Goal: Task Accomplishment & Management: Use online tool/utility

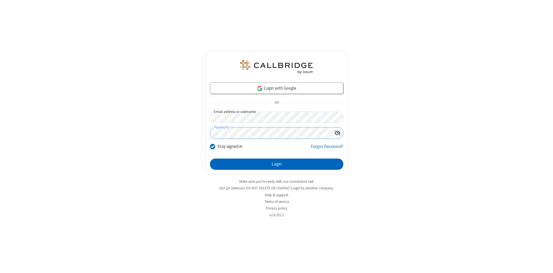
click at [276, 164] on button "Login" at bounding box center [276, 164] width 133 height 12
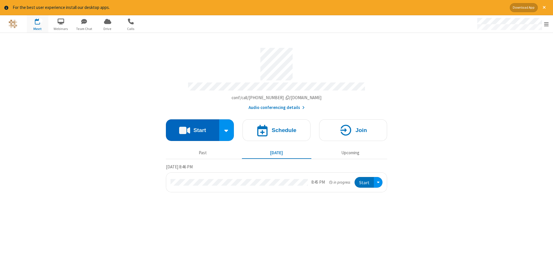
click at [192, 128] on button "Start" at bounding box center [192, 130] width 53 height 22
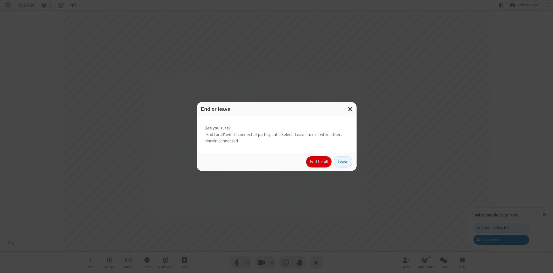
click at [319, 162] on button "End for all" at bounding box center [318, 162] width 25 height 12
